Goal: Transaction & Acquisition: Purchase product/service

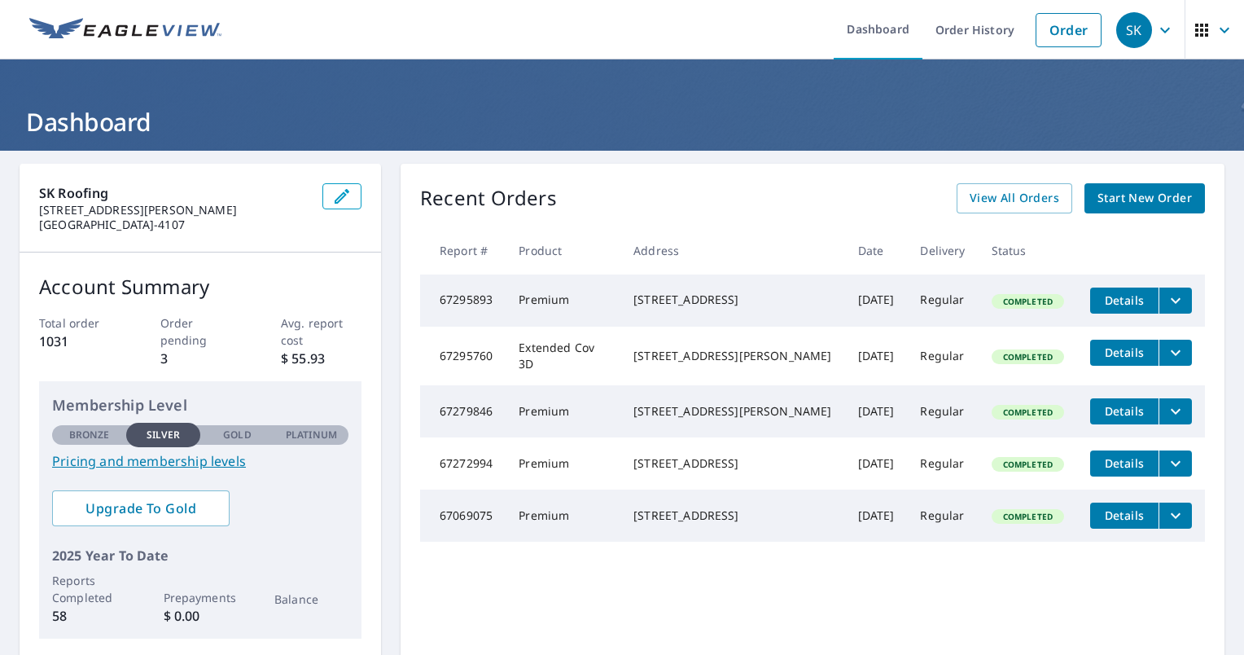
click at [1107, 197] on span "Start New Order" at bounding box center [1145, 198] width 94 height 20
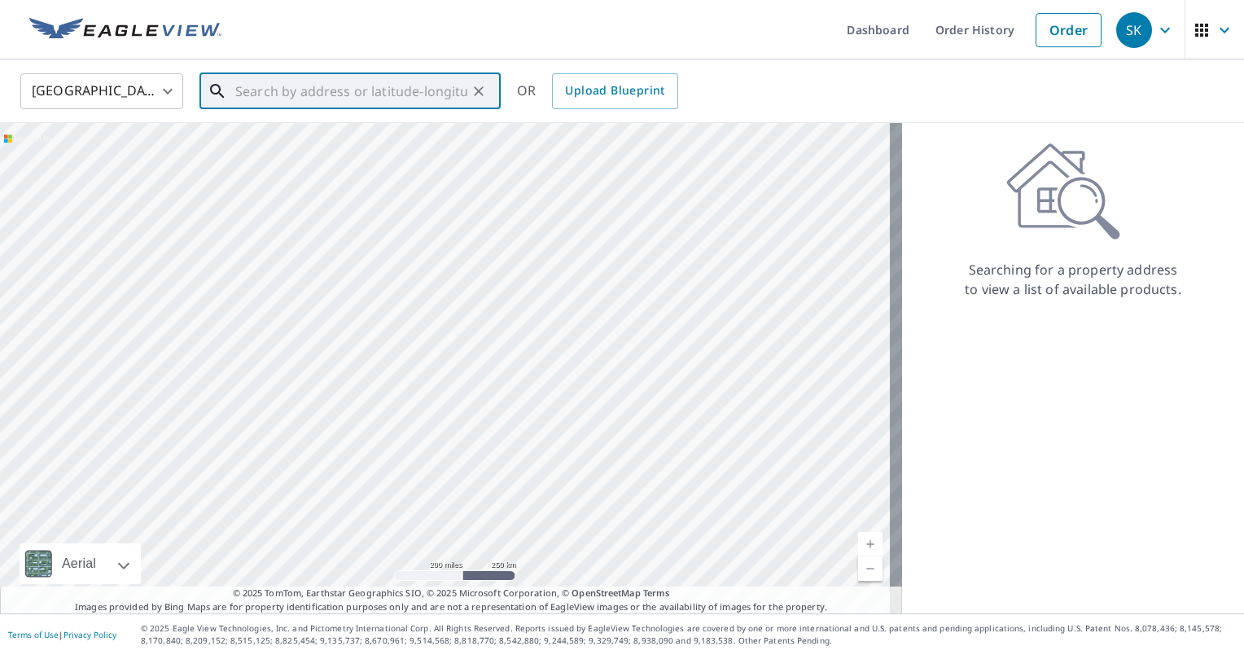
click at [352, 98] on input "text" at bounding box center [351, 91] width 232 height 46
click at [357, 129] on span "1203 Doe Run Holw" at bounding box center [360, 139] width 256 height 20
type input "[STREET_ADDRESS]"
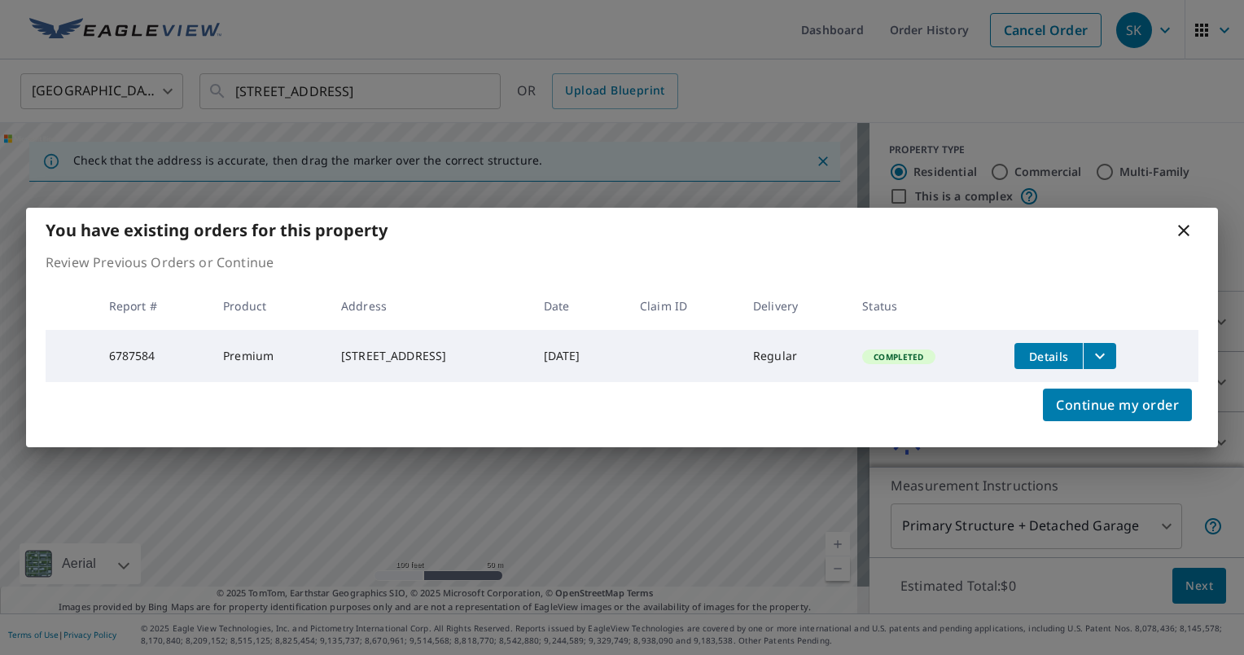
click at [1182, 225] on icon at bounding box center [1183, 230] width 11 height 11
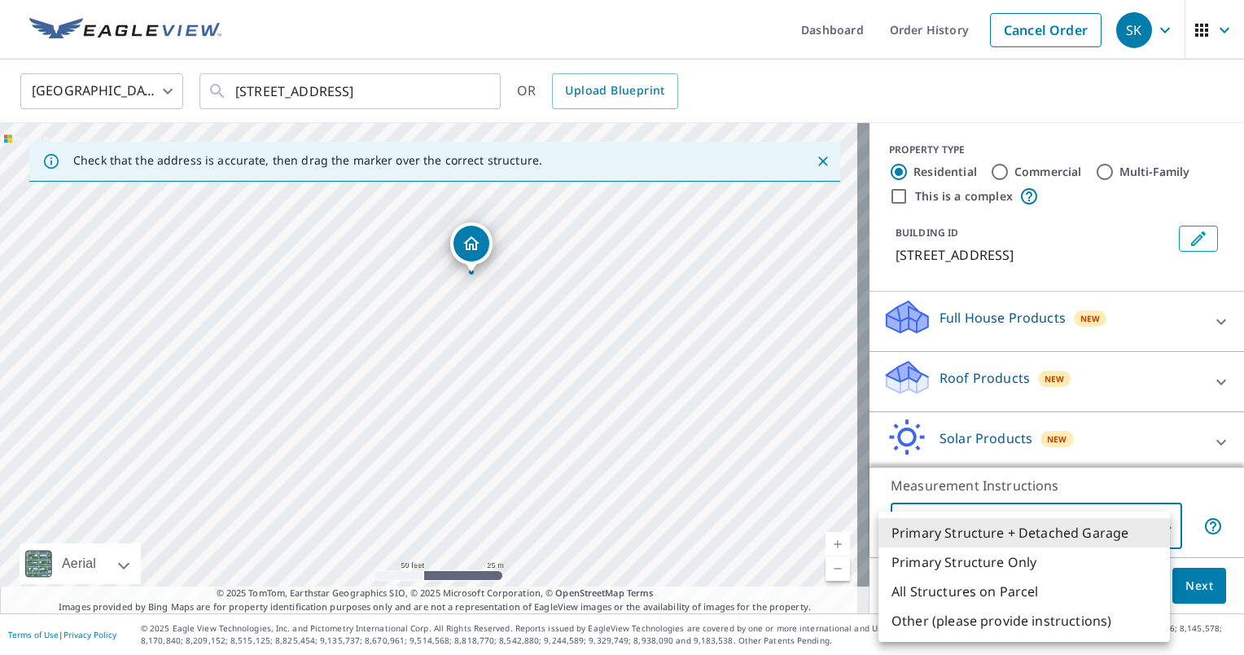
click at [1023, 528] on body "SK SK Dashboard Order History Cancel Order SK United States [GEOGRAPHIC_DATA] ​…" at bounding box center [622, 327] width 1244 height 655
click at [1006, 564] on li "Primary Structure Only" at bounding box center [1024, 561] width 291 height 29
type input "2"
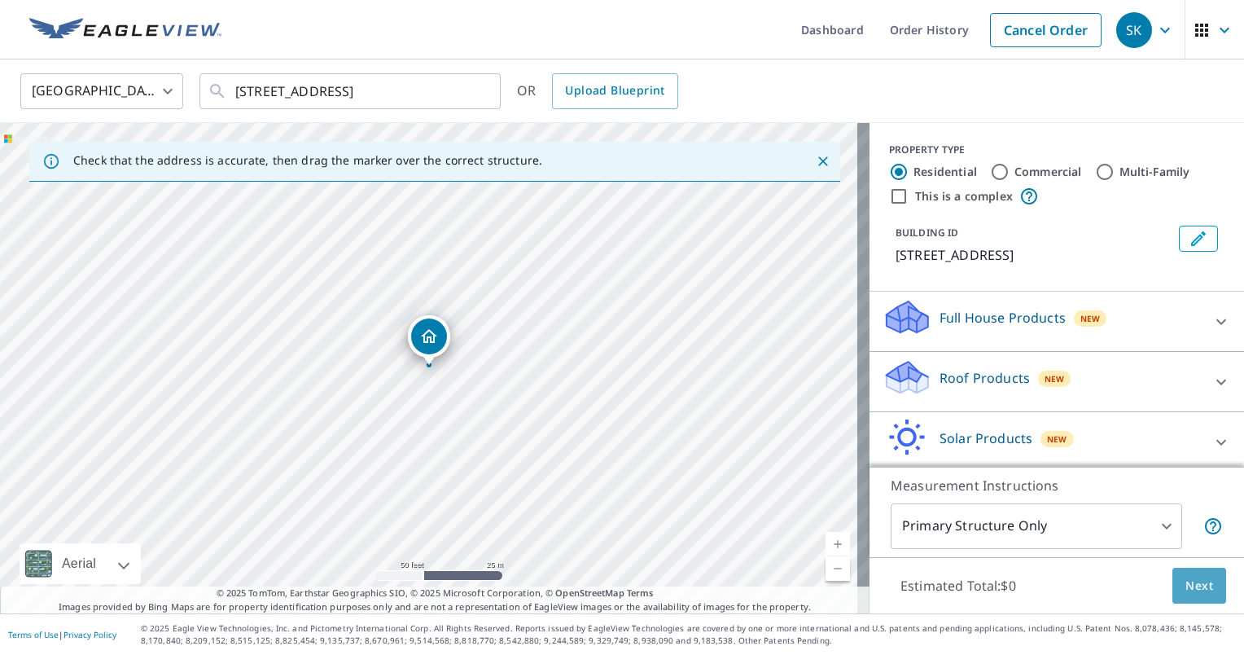
click at [1199, 585] on span "Next" at bounding box center [1200, 586] width 28 height 20
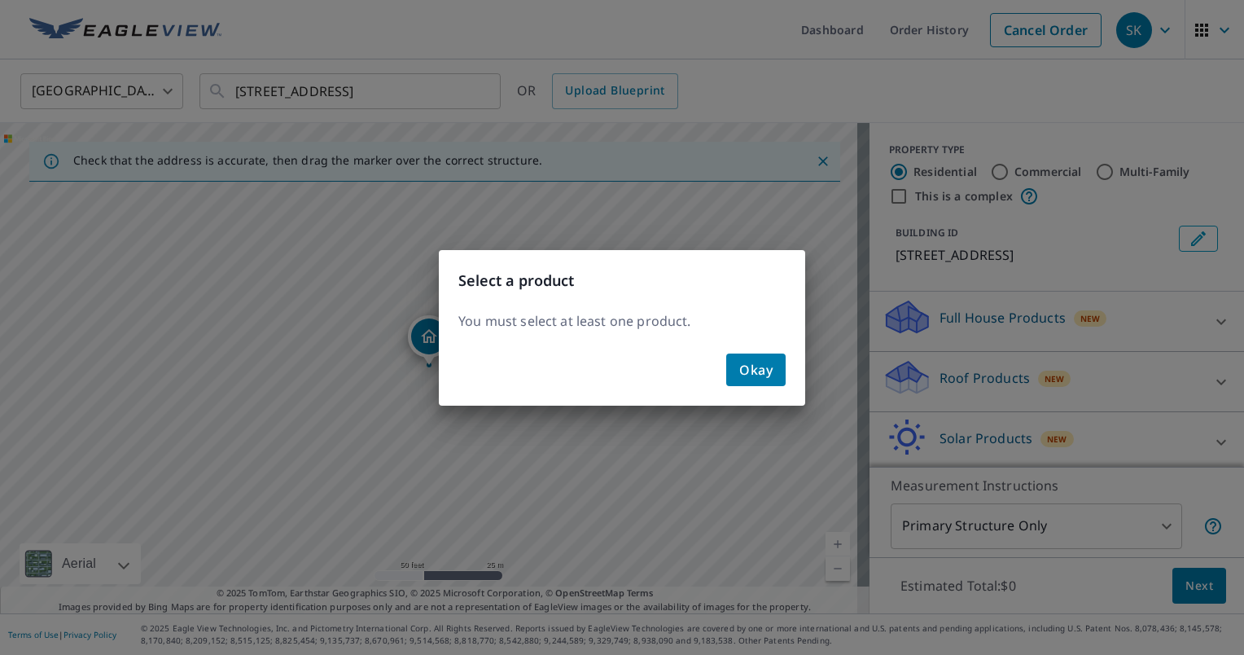
click at [760, 357] on button "Okay" at bounding box center [755, 369] width 59 height 33
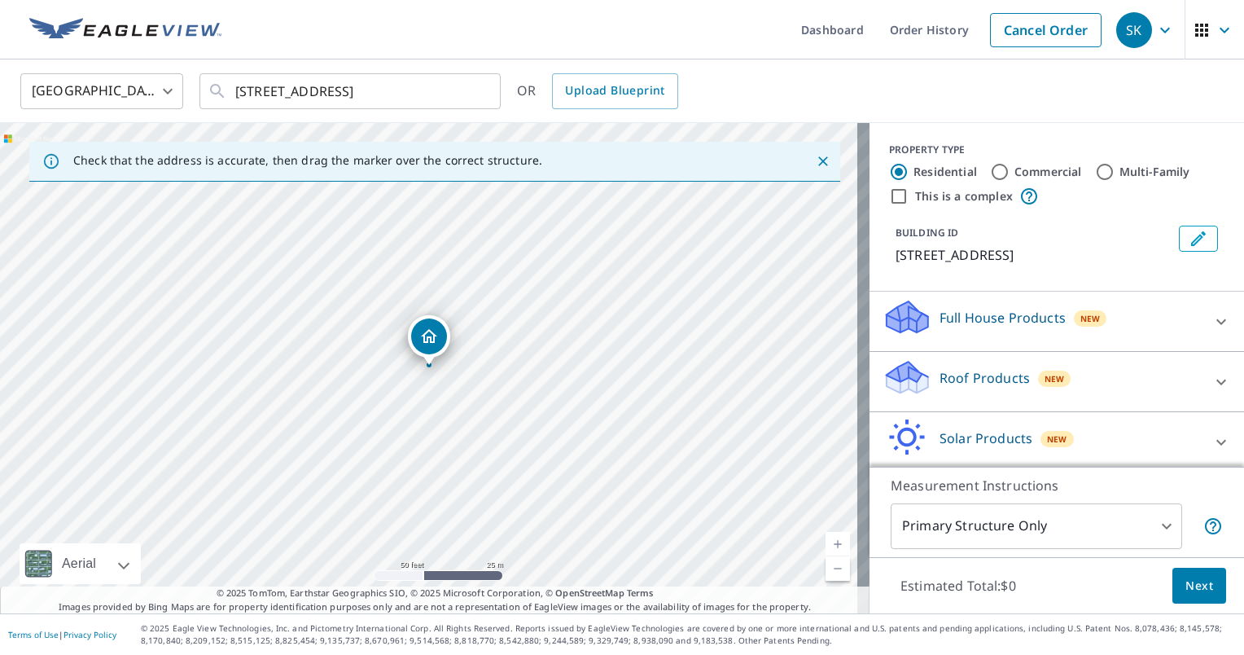
click at [954, 388] on p "Roof Products" at bounding box center [985, 378] width 90 height 20
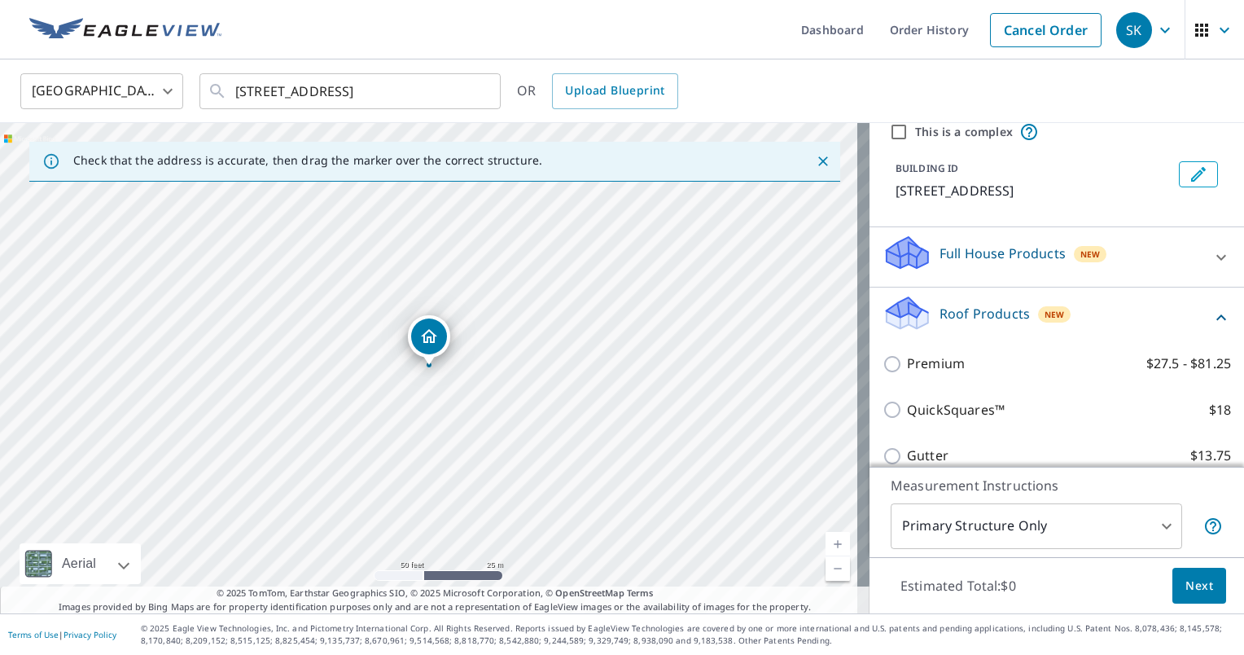
scroll to position [81, 0]
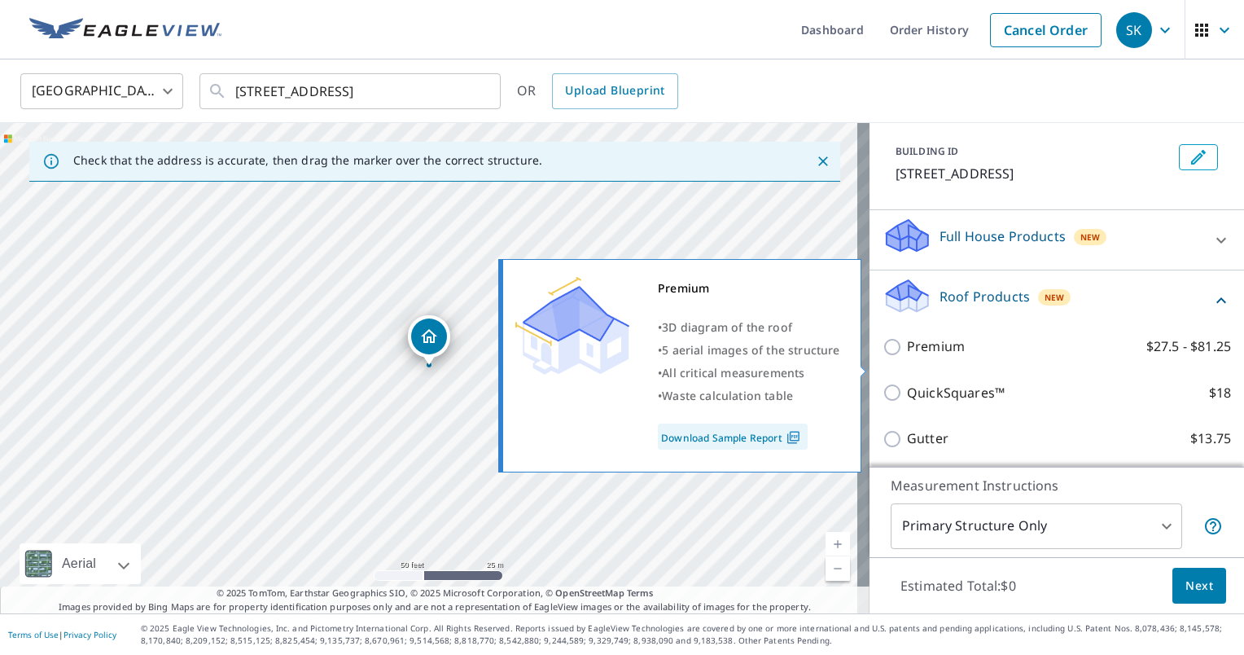
click at [883, 357] on input "Premium $27.5 - $81.25" at bounding box center [895, 347] width 24 height 20
checkbox input "true"
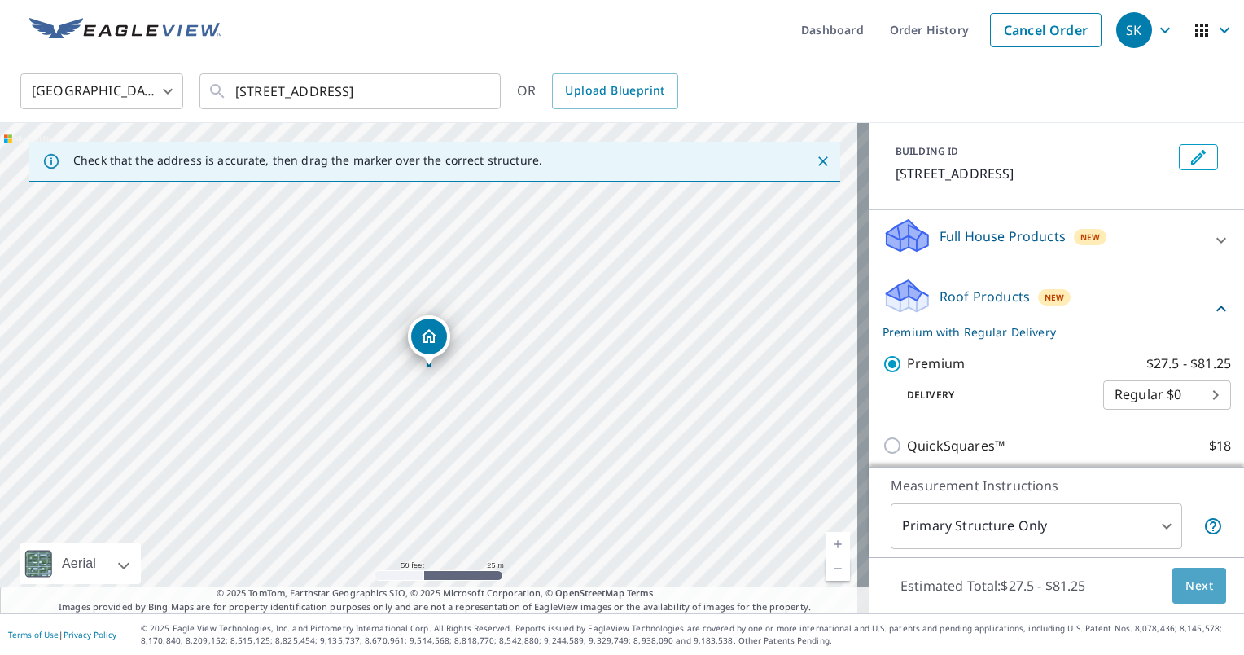
click at [1188, 592] on span "Next" at bounding box center [1200, 586] width 28 height 20
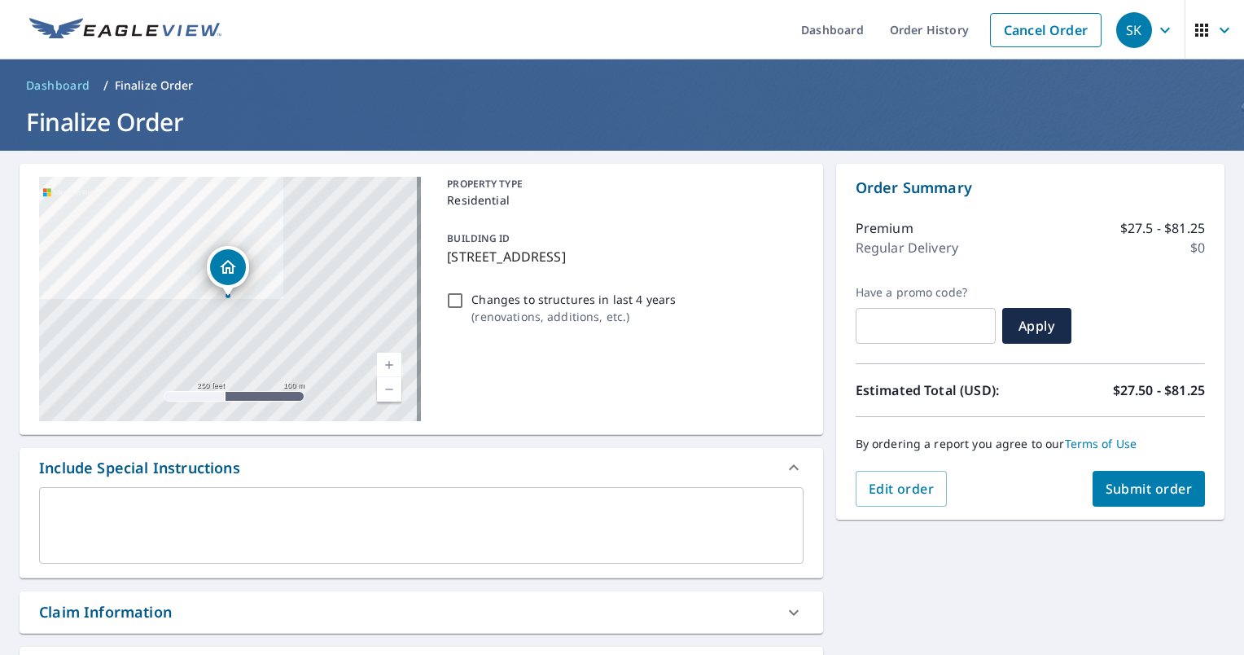
click at [1143, 486] on span "Submit order" at bounding box center [1149, 489] width 87 height 18
checkbox input "true"
